Goal: Navigation & Orientation: Find specific page/section

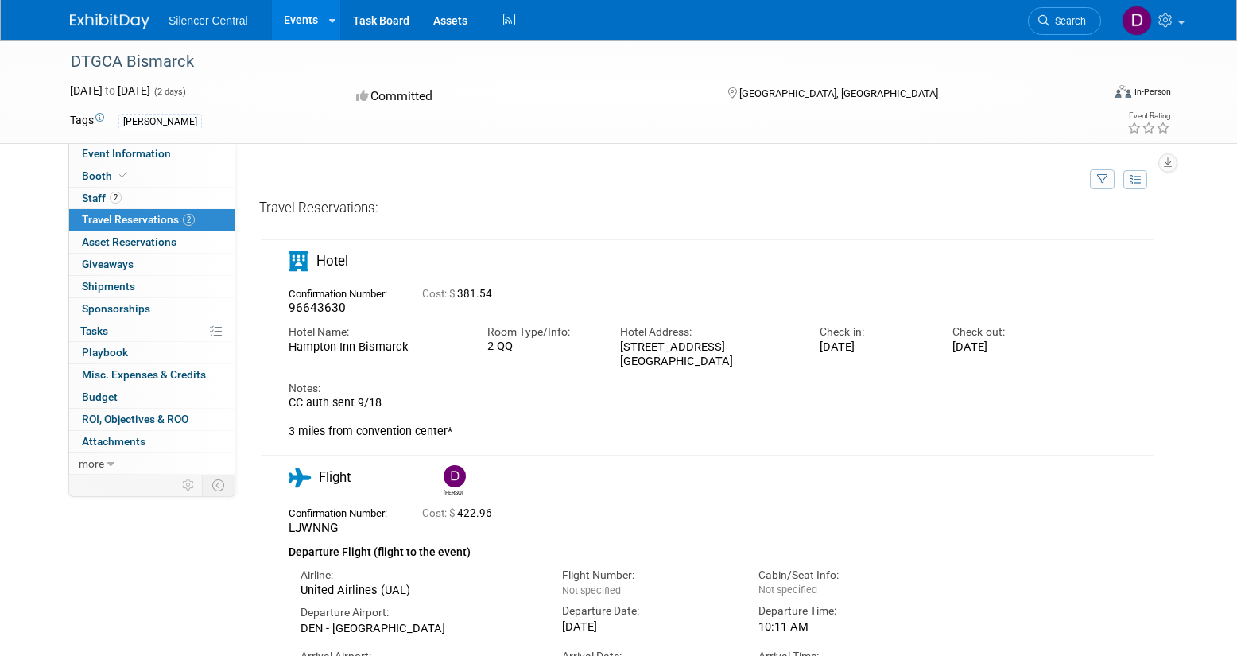
scroll to position [270, 0]
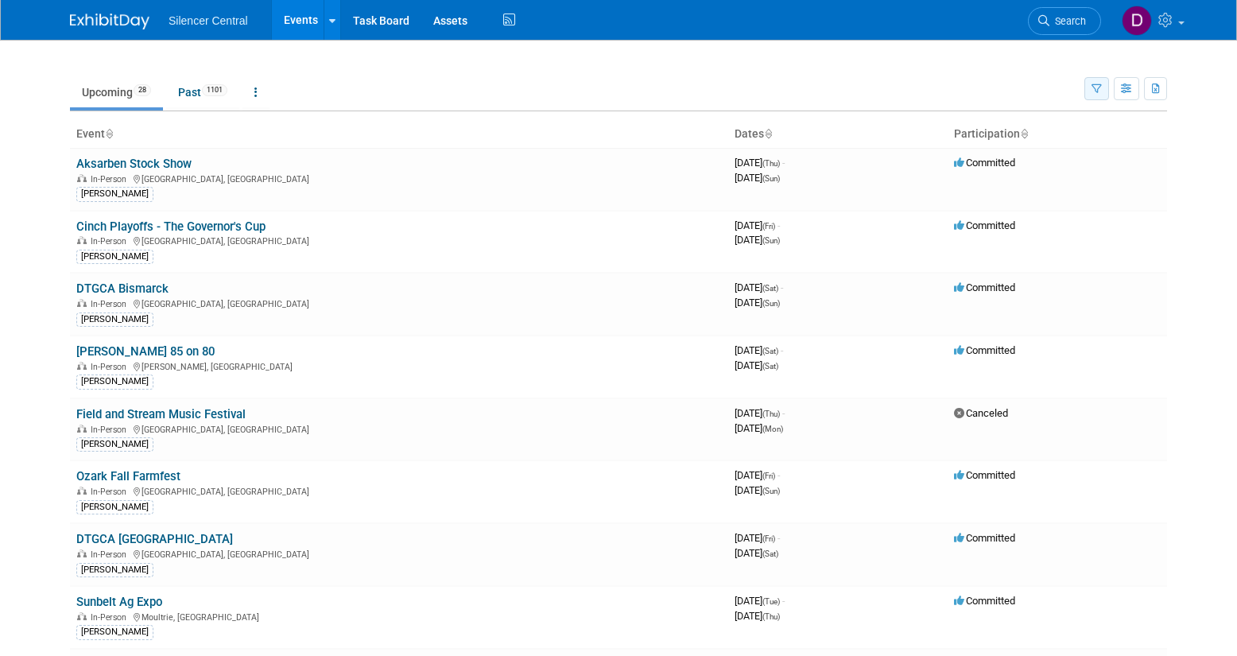
click at [1096, 89] on icon "button" at bounding box center [1097, 89] width 10 height 10
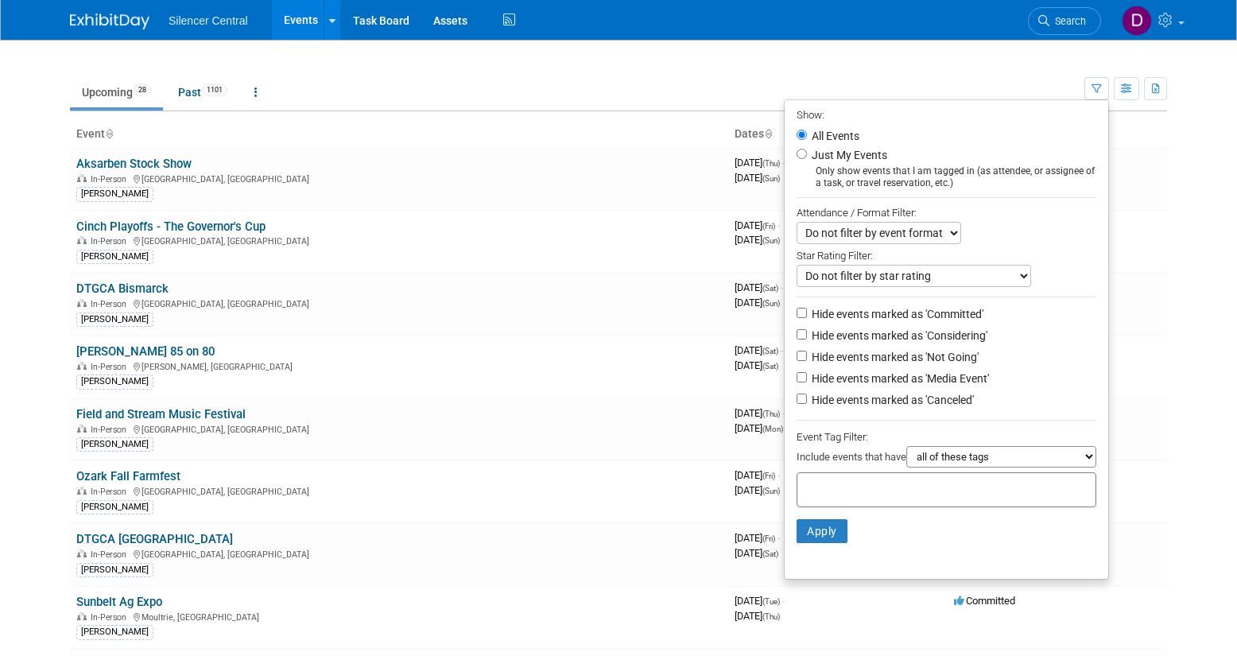
click at [873, 154] on label "Just My Events" at bounding box center [848, 155] width 79 height 16
click at [807, 154] on input "Just My Events" at bounding box center [802, 154] width 10 height 10
radio input "true"
click at [814, 525] on button "Apply" at bounding box center [822, 531] width 51 height 24
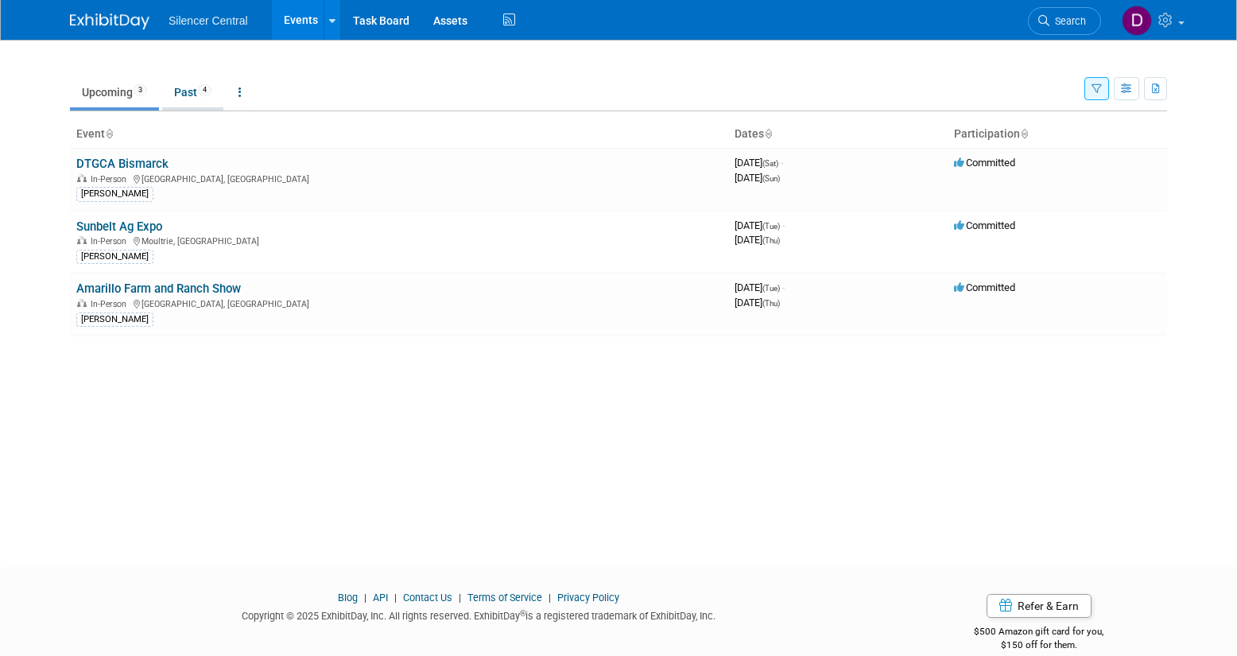
click at [196, 94] on link "Past 4" at bounding box center [192, 92] width 61 height 30
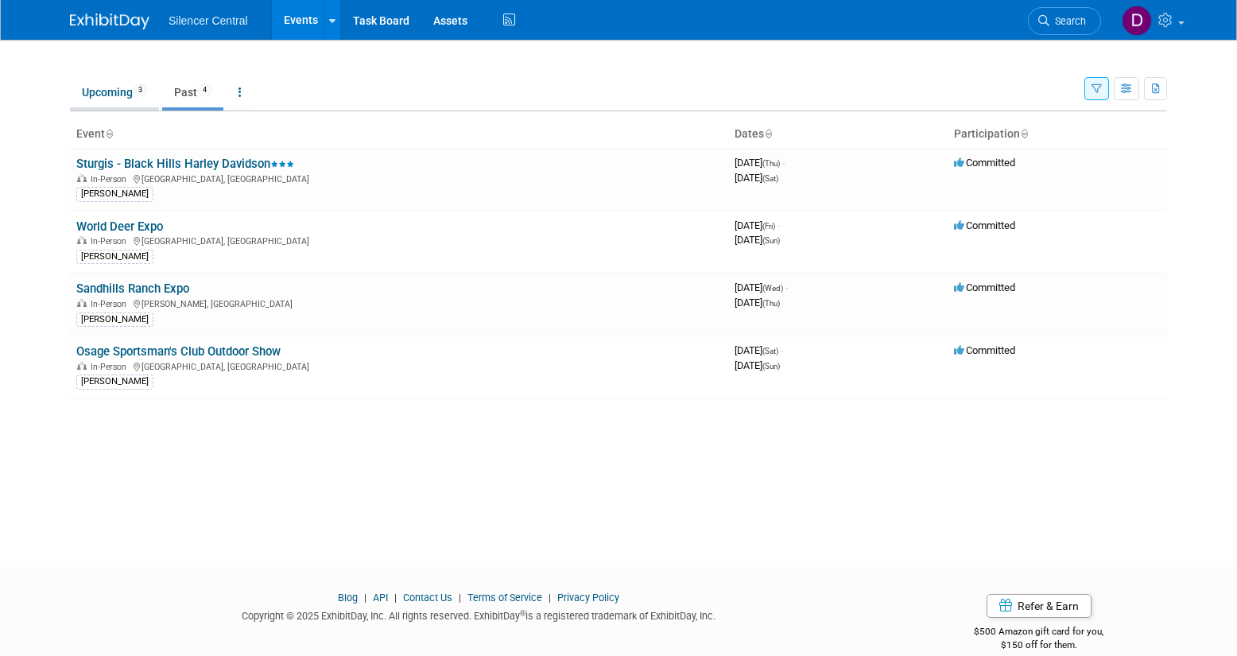
click at [119, 97] on link "Upcoming 3" at bounding box center [114, 92] width 89 height 30
